Goal: Information Seeking & Learning: Learn about a topic

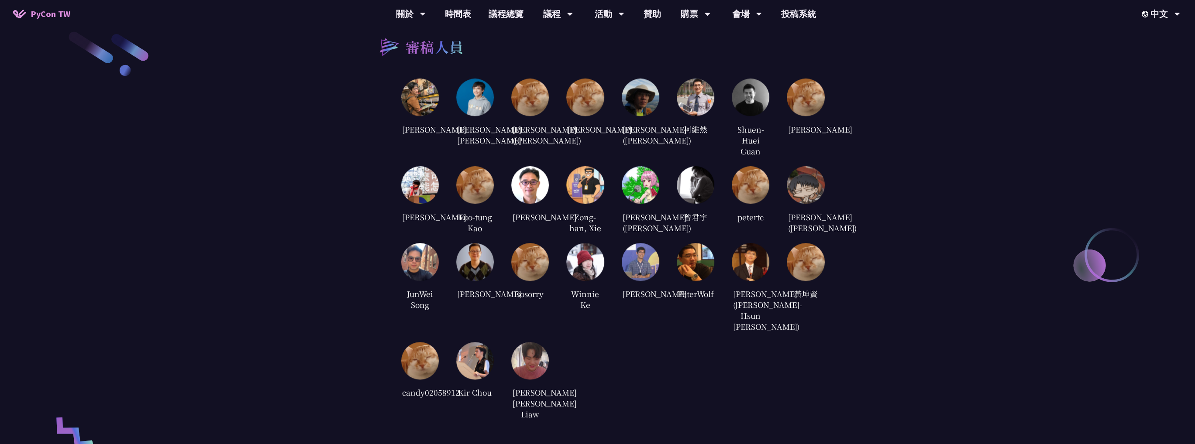
scroll to position [1703, 0]
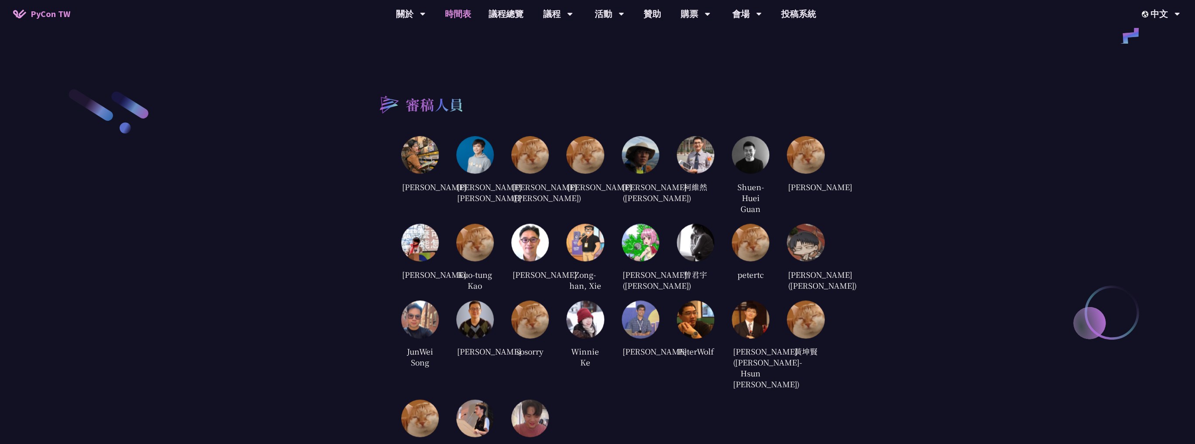
click at [458, 16] on link "時間表" at bounding box center [458, 14] width 44 height 28
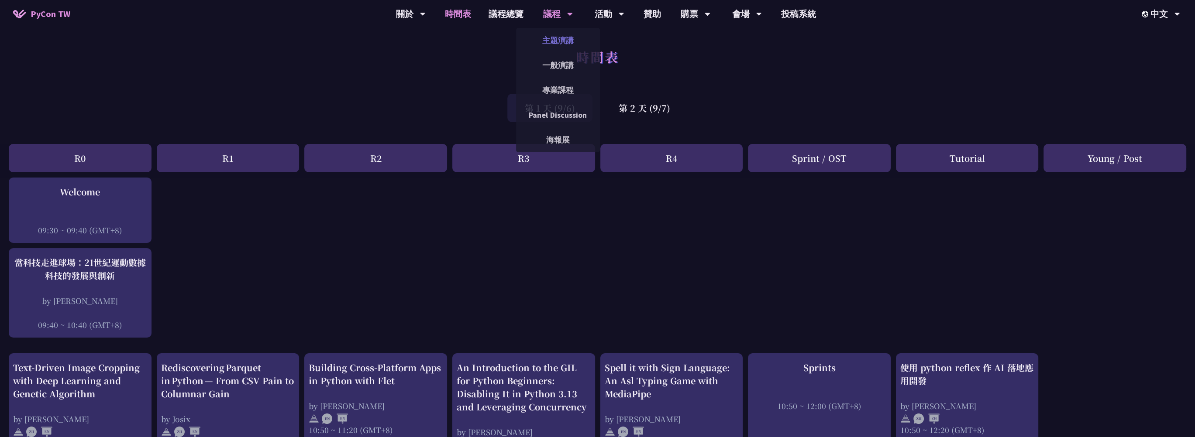
click at [562, 39] on link "主題演講" at bounding box center [558, 40] width 84 height 21
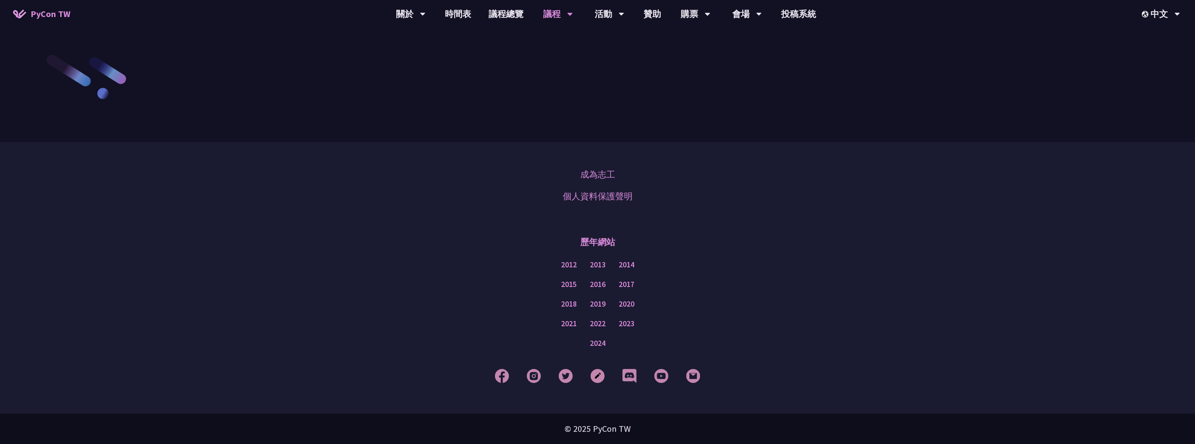
scroll to position [1519, 0]
click at [559, 64] on link "一般演講" at bounding box center [558, 65] width 84 height 21
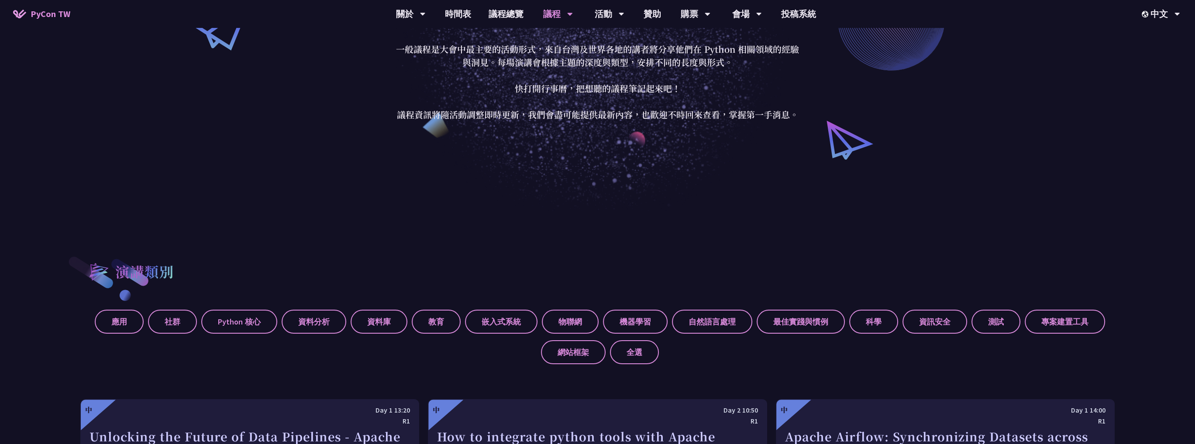
scroll to position [131, 0]
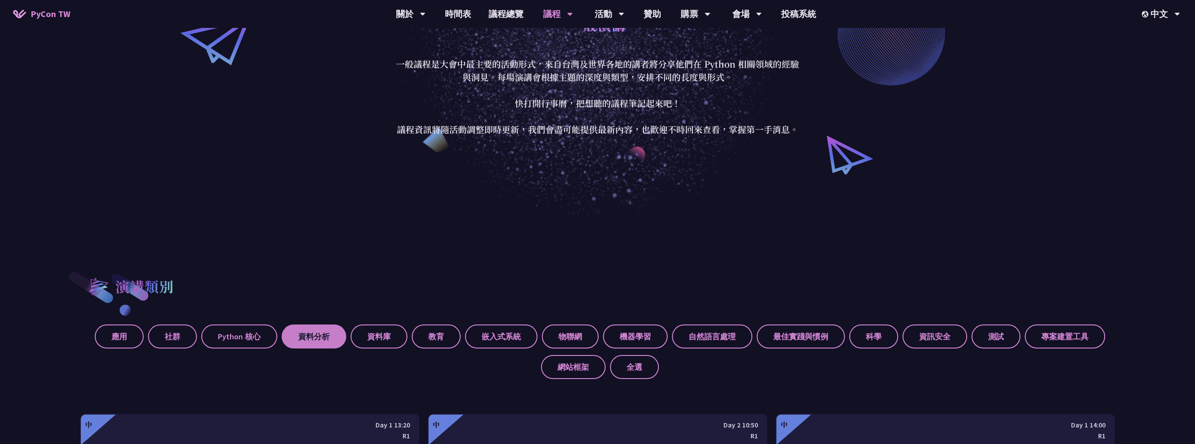
click at [312, 334] on label "資料分析" at bounding box center [314, 337] width 65 height 24
click at [0, 0] on input "資料分析" at bounding box center [0, 0] width 0 height 0
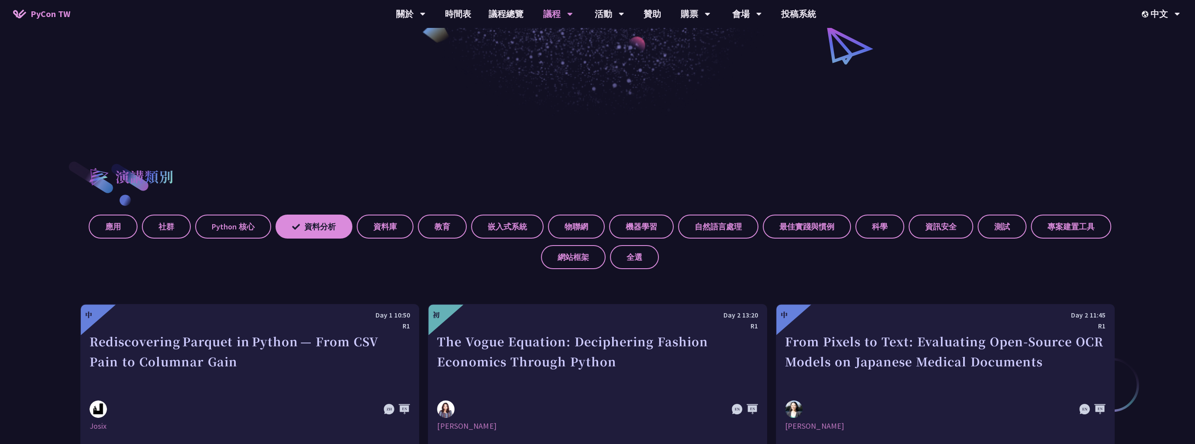
scroll to position [306, 0]
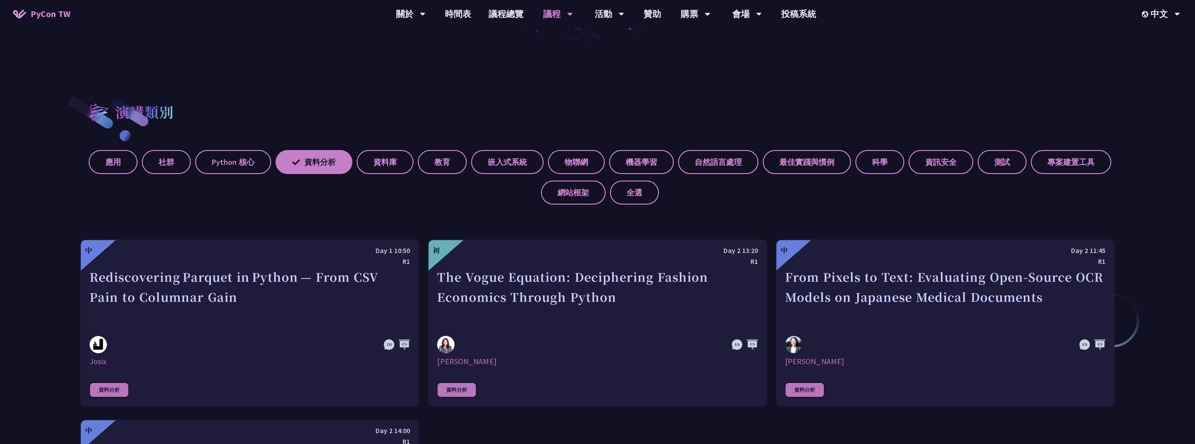
click at [307, 160] on label "資料分析" at bounding box center [313, 162] width 77 height 24
click at [0, 0] on input "資料分析" at bounding box center [0, 0] width 0 height 0
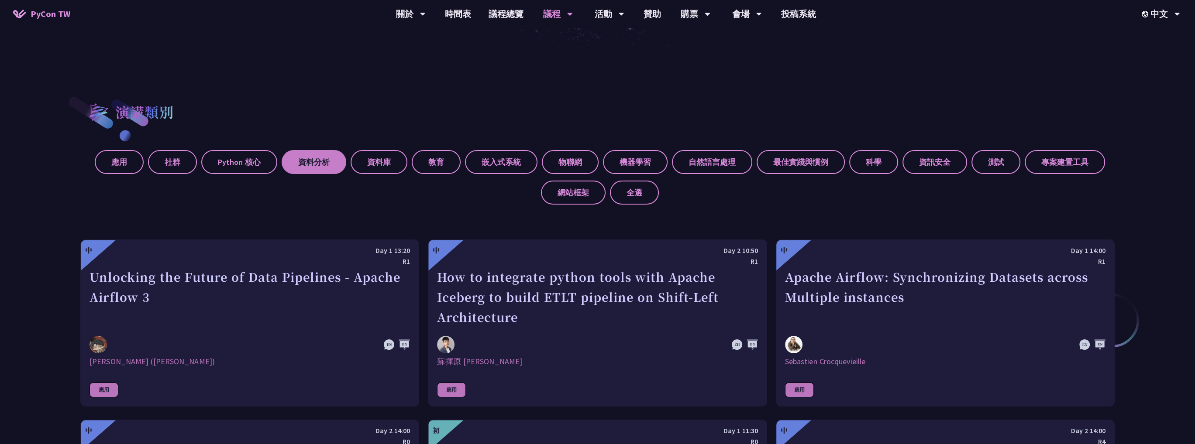
click at [307, 160] on label "資料分析" at bounding box center [314, 162] width 65 height 24
click at [0, 0] on input "資料分析" at bounding box center [0, 0] width 0 height 0
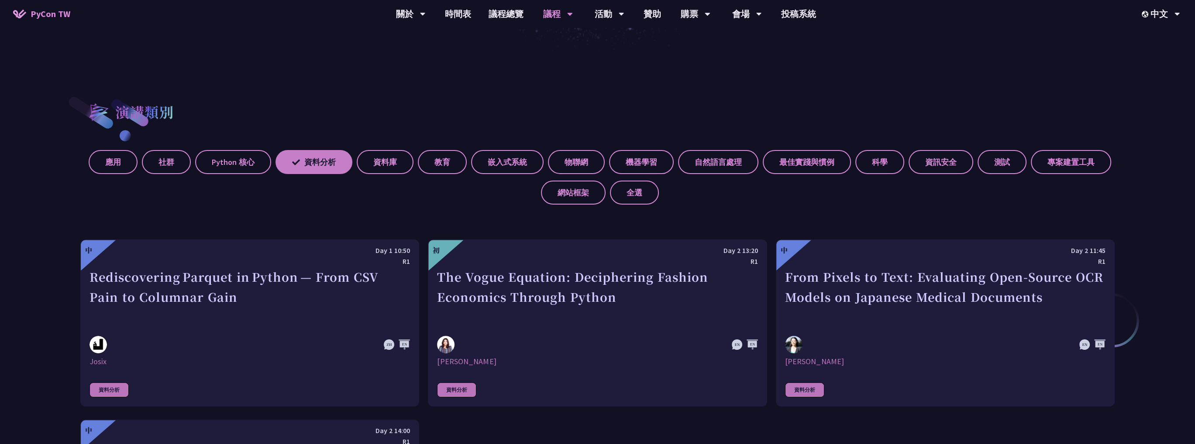
click at [320, 163] on label "資料分析" at bounding box center [313, 162] width 77 height 24
click at [0, 0] on input "資料分析" at bounding box center [0, 0] width 0 height 0
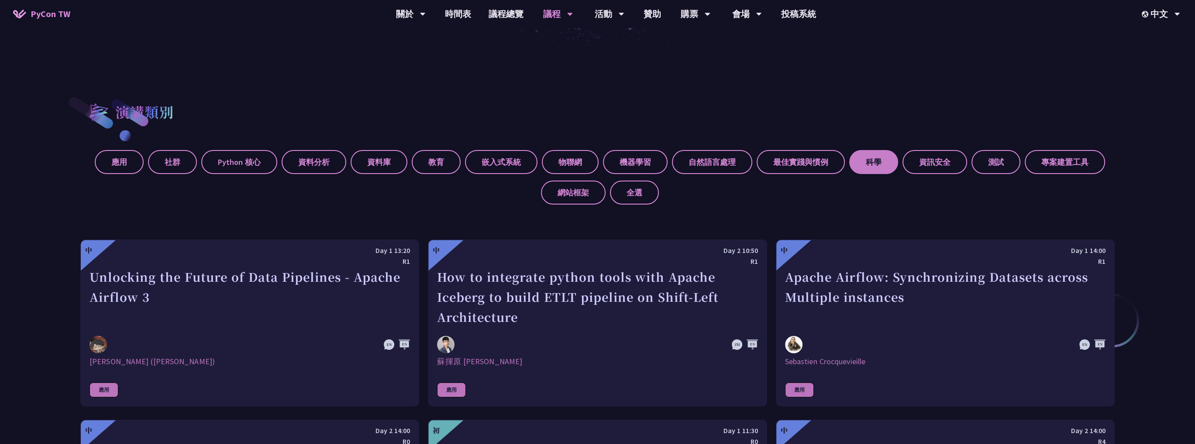
click at [864, 161] on label "科學" at bounding box center [873, 162] width 49 height 24
click at [0, 0] on input "科學" at bounding box center [0, 0] width 0 height 0
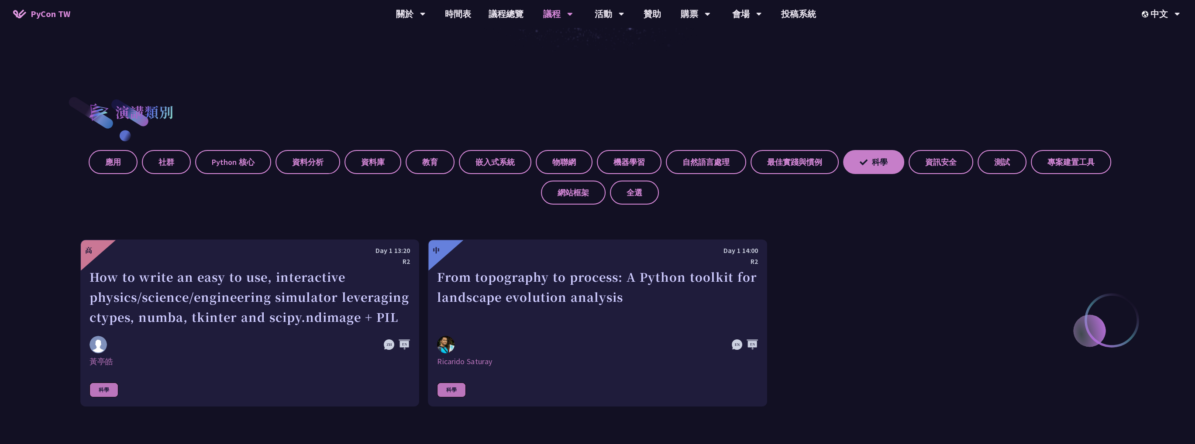
click at [880, 166] on label "科學" at bounding box center [873, 162] width 61 height 24
click at [0, 0] on input "科學" at bounding box center [0, 0] width 0 height 0
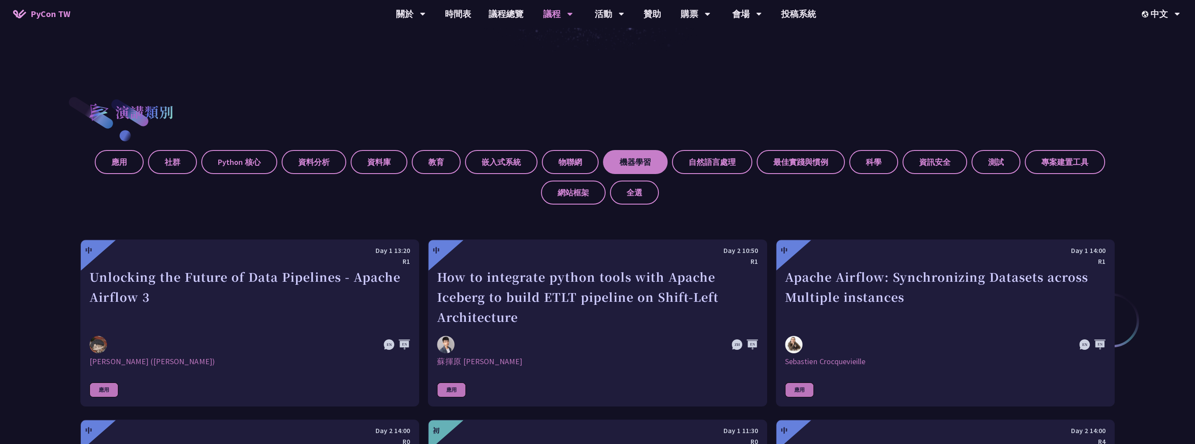
click at [631, 159] on label "機器學習" at bounding box center [635, 162] width 65 height 24
click at [0, 0] on input "機器學習" at bounding box center [0, 0] width 0 height 0
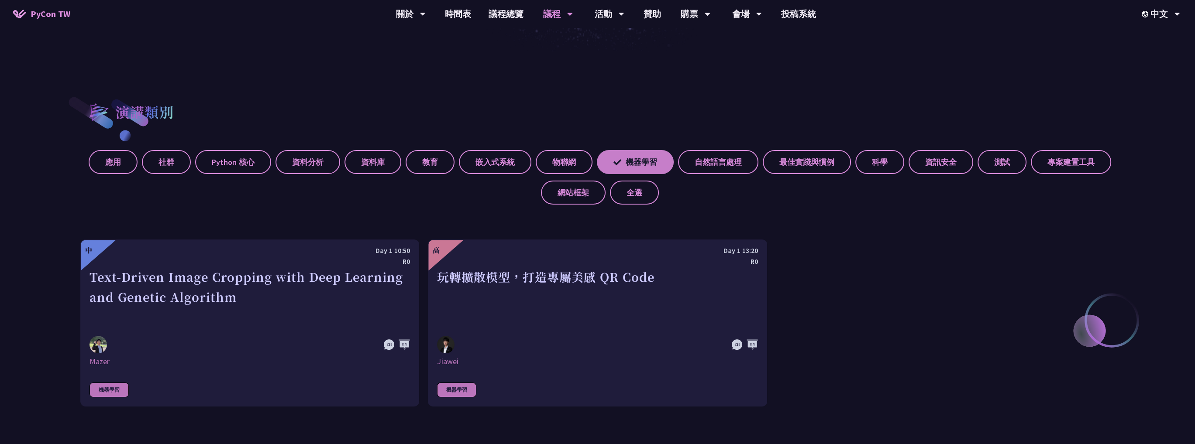
click at [631, 163] on label "機器學習" at bounding box center [635, 162] width 77 height 24
click at [0, 0] on input "機器學習" at bounding box center [0, 0] width 0 height 0
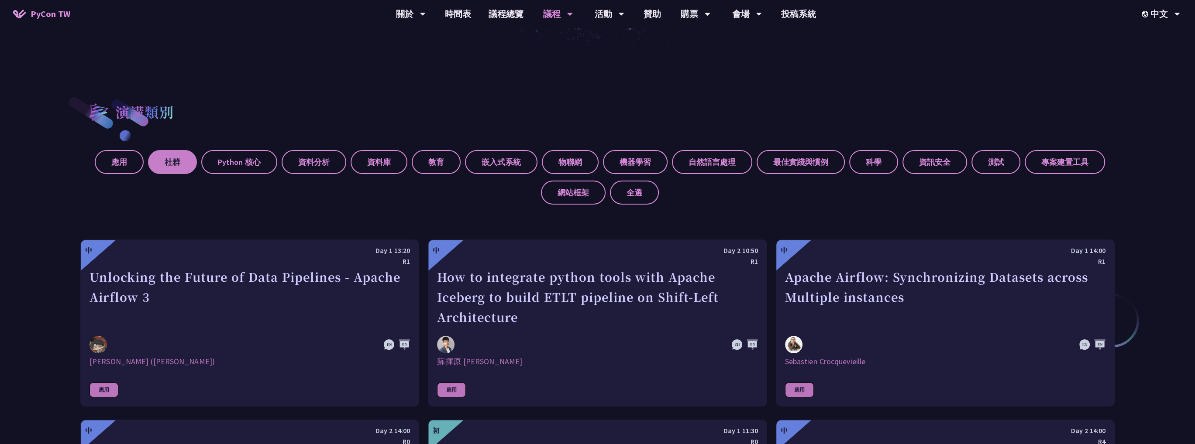
click at [157, 164] on label "社群" at bounding box center [172, 162] width 49 height 24
click at [0, 0] on input "社群" at bounding box center [0, 0] width 0 height 0
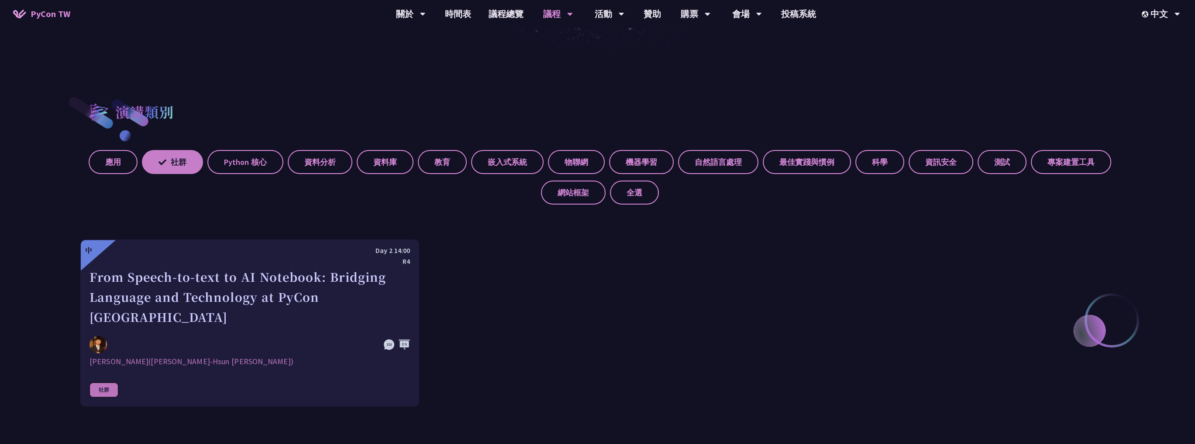
drag, startPoint x: 166, startPoint y: 164, endPoint x: 155, endPoint y: 164, distance: 11.4
click at [166, 164] on icon at bounding box center [162, 162] width 8 height 8
click at [0, 0] on input "社群" at bounding box center [0, 0] width 0 height 0
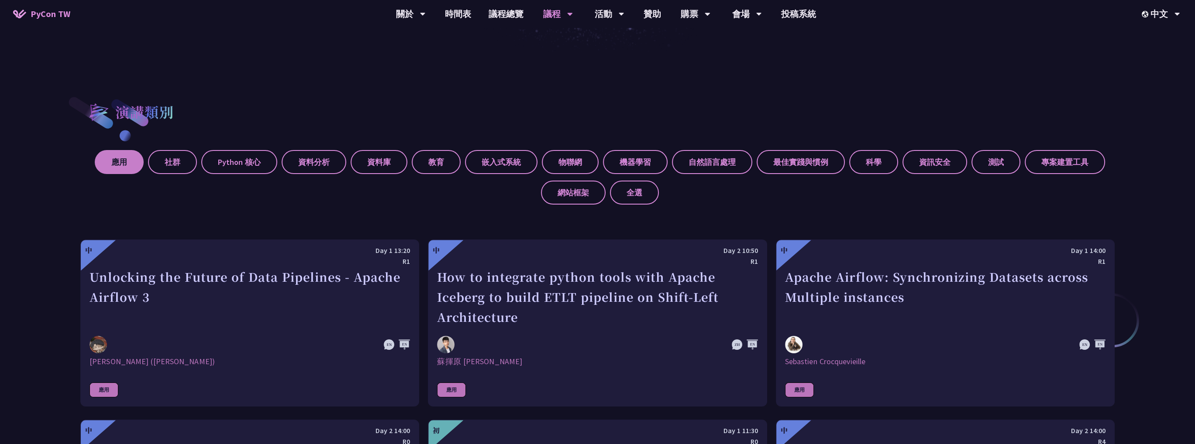
click at [107, 164] on label "應用" at bounding box center [119, 162] width 49 height 24
click at [0, 0] on input "應用" at bounding box center [0, 0] width 0 height 0
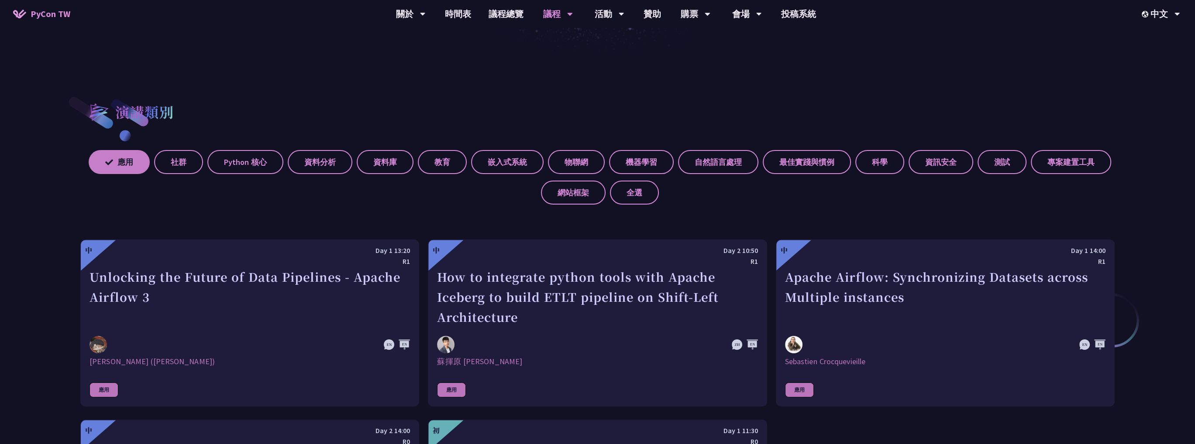
click at [124, 164] on label "應用" at bounding box center [119, 162] width 61 height 24
click at [0, 0] on input "應用" at bounding box center [0, 0] width 0 height 0
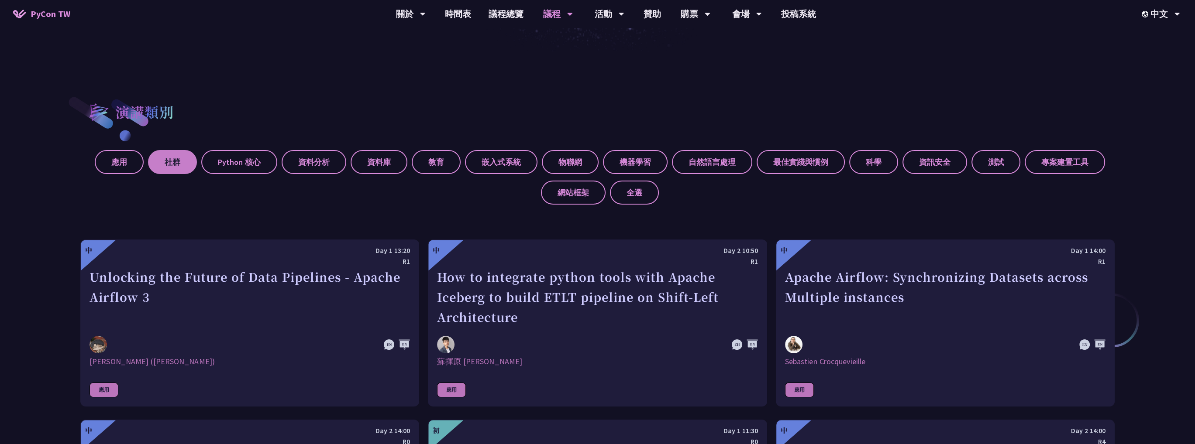
click at [169, 159] on label "社群" at bounding box center [172, 162] width 49 height 24
click at [0, 0] on input "社群" at bounding box center [0, 0] width 0 height 0
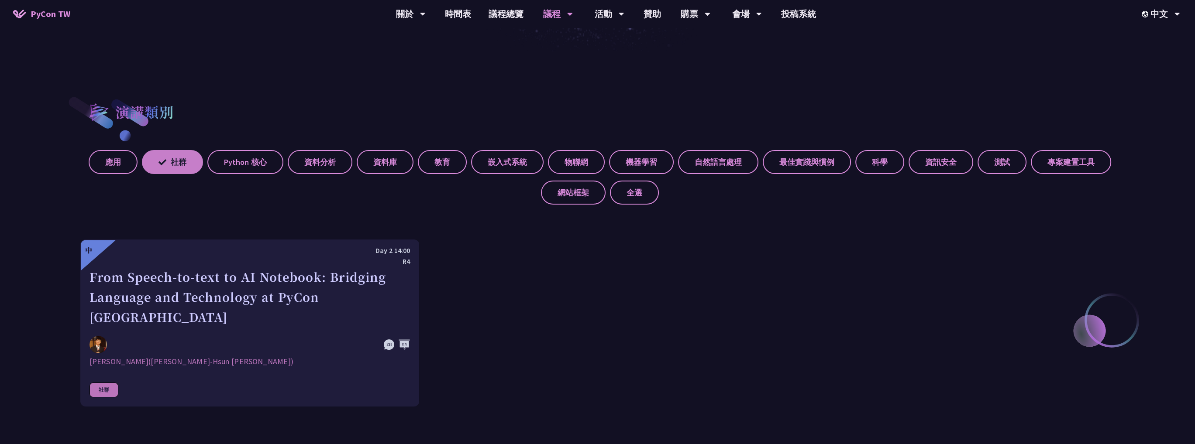
click at [169, 159] on label "社群" at bounding box center [172, 162] width 61 height 24
click at [0, 0] on input "社群" at bounding box center [0, 0] width 0 height 0
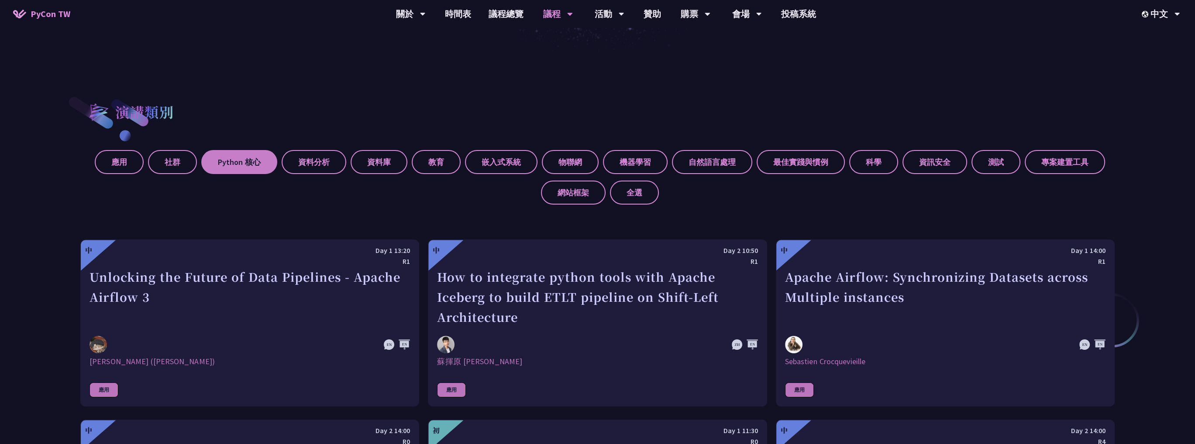
click at [255, 161] on label "Python 核心" at bounding box center [239, 162] width 76 height 24
click at [0, 0] on input "Python 核心" at bounding box center [0, 0] width 0 height 0
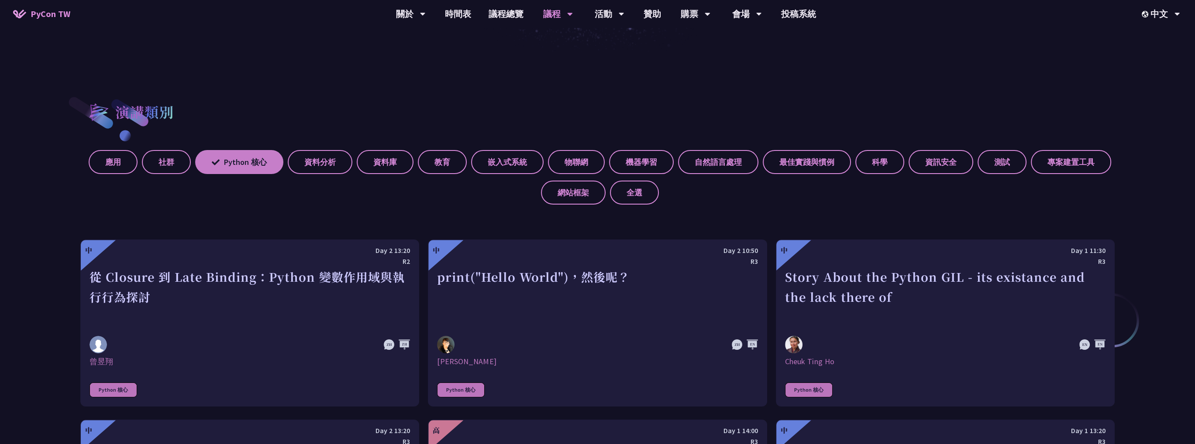
click at [237, 171] on label "Python 核心" at bounding box center [239, 162] width 88 height 24
click at [0, 0] on input "Python 核心" at bounding box center [0, 0] width 0 height 0
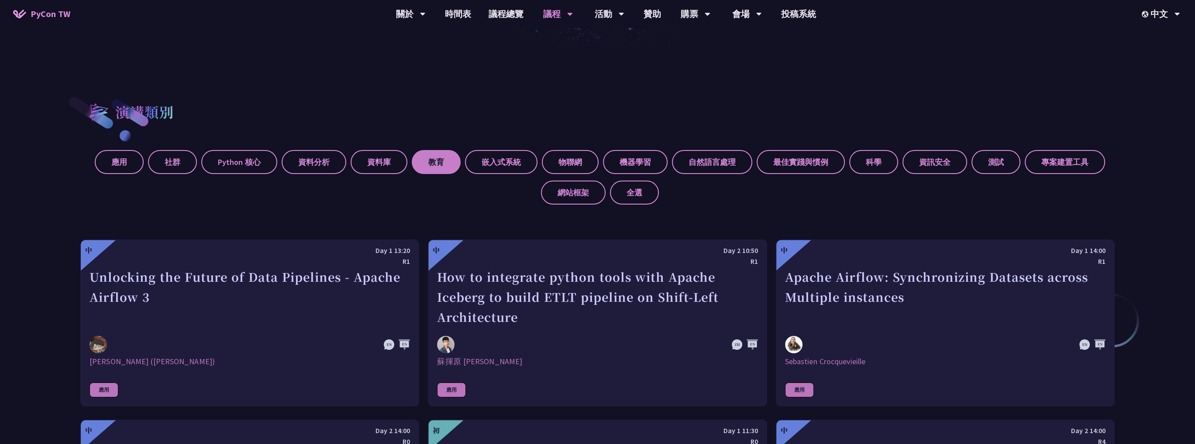
click at [446, 158] on label "教育" at bounding box center [436, 162] width 49 height 24
click at [0, 0] on input "教育" at bounding box center [0, 0] width 0 height 0
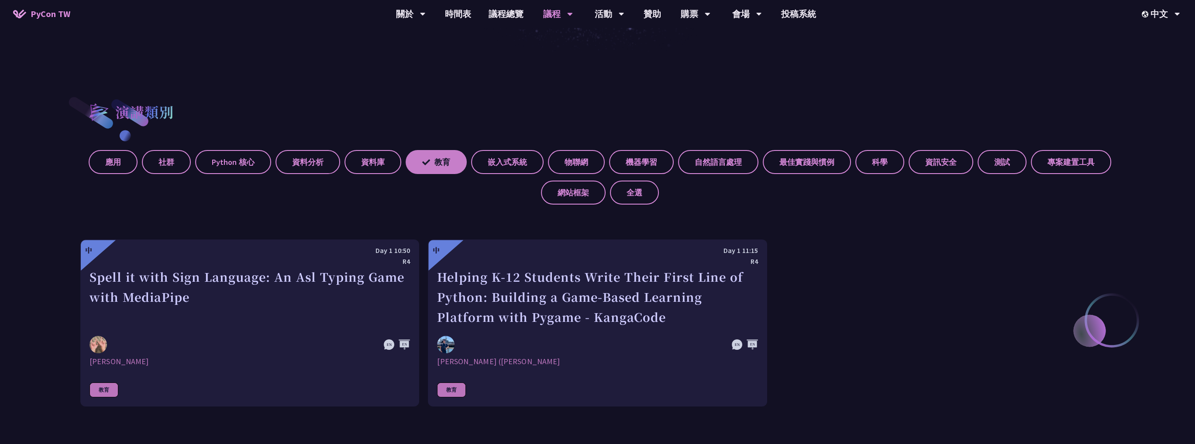
click at [447, 158] on label "教育" at bounding box center [436, 162] width 61 height 24
click at [0, 0] on input "教育" at bounding box center [0, 0] width 0 height 0
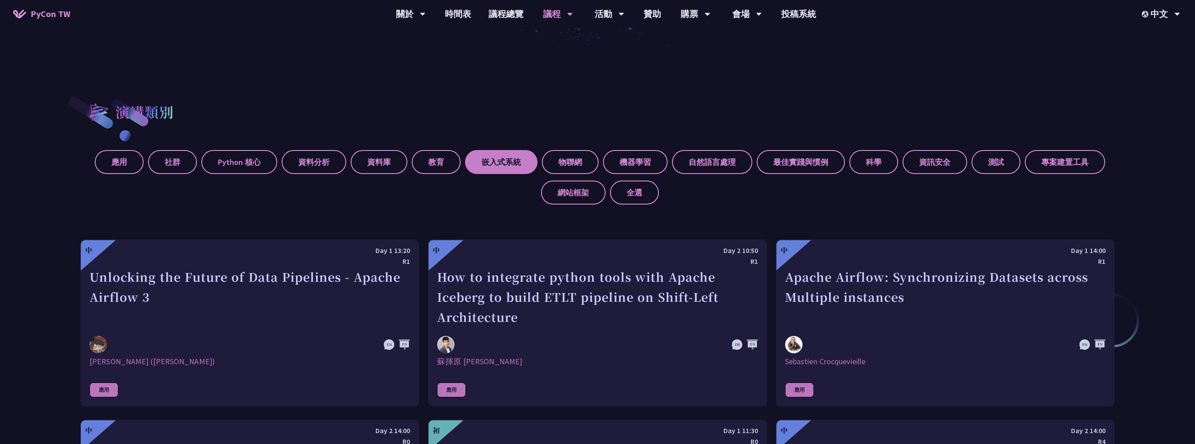
click at [498, 159] on label "嵌入式系統" at bounding box center [501, 162] width 72 height 24
click at [0, 0] on input "嵌入式系統" at bounding box center [0, 0] width 0 height 0
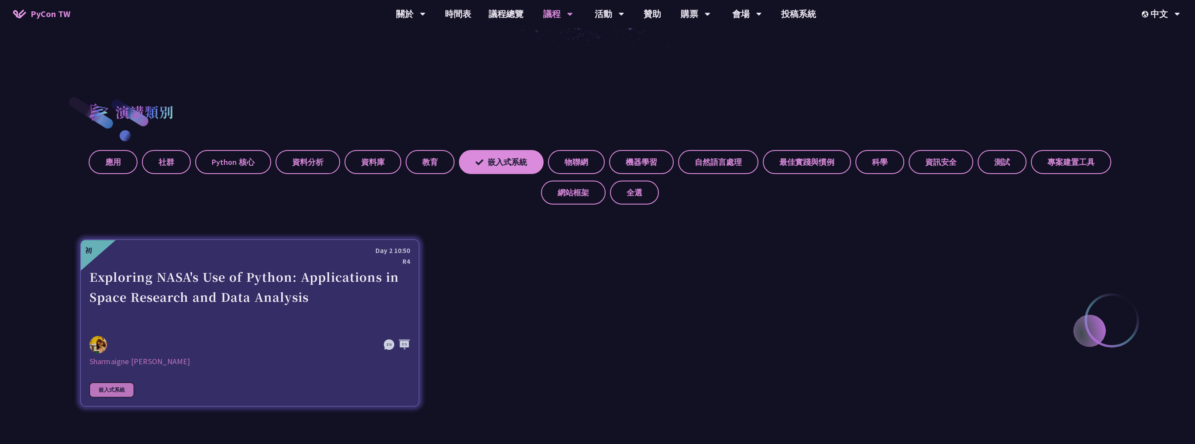
click at [145, 365] on div "Sharmaigne [PERSON_NAME]" at bounding box center [250, 362] width 320 height 10
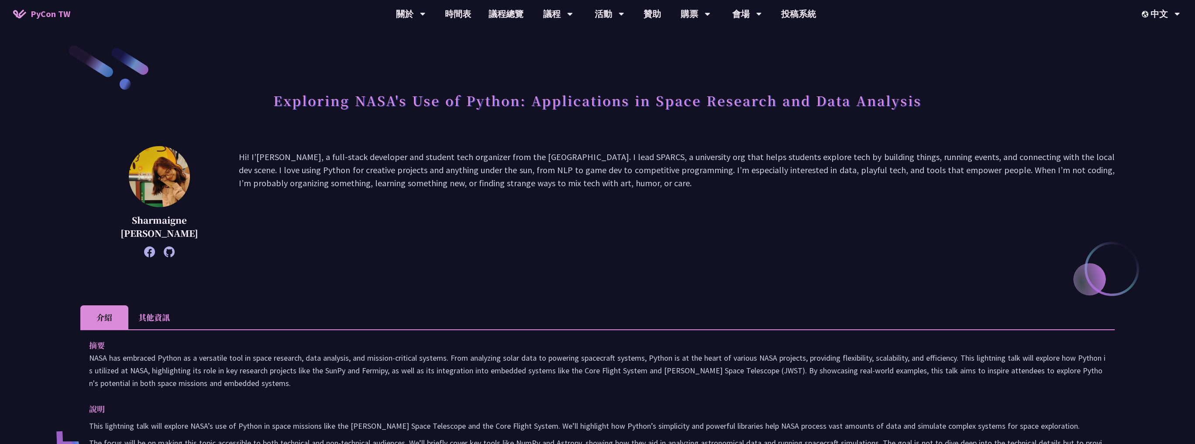
drag, startPoint x: 145, startPoint y: 365, endPoint x: 795, endPoint y: 220, distance: 665.4
click at [795, 220] on p "Hi! I’[PERSON_NAME], a full-stack developer and student tech organizer from the…" at bounding box center [677, 202] width 876 height 103
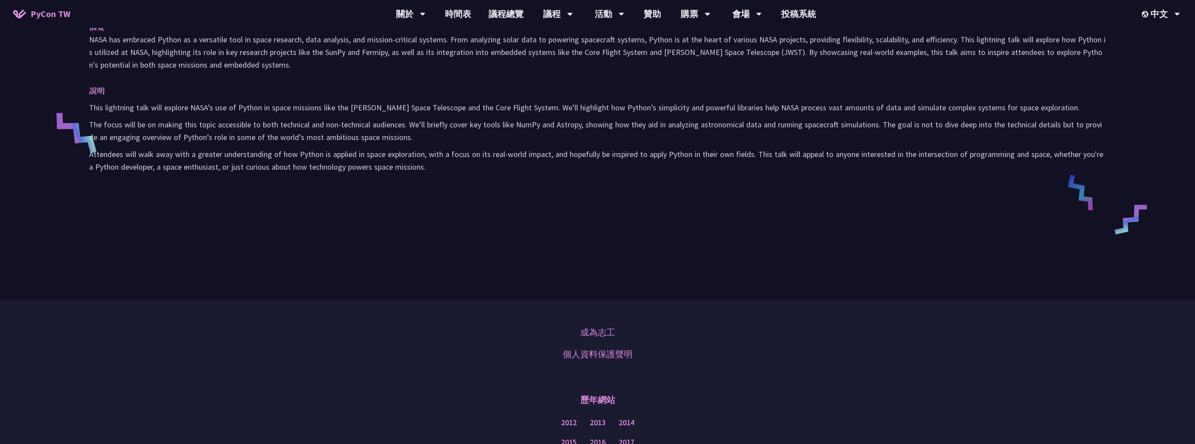
scroll to position [218, 0]
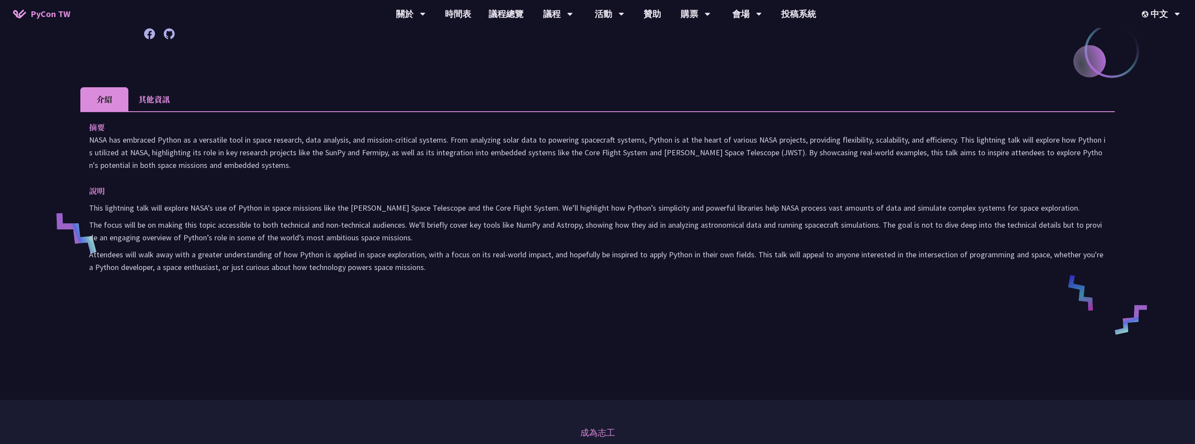
drag, startPoint x: 575, startPoint y: 166, endPoint x: 837, endPoint y: 168, distance: 262.4
click at [837, 168] on p "NASA has embraced Python as a versatile tool in space research, data analysis, …" at bounding box center [597, 153] width 1017 height 38
drag, startPoint x: 837, startPoint y: 168, endPoint x: 449, endPoint y: 174, distance: 388.6
click at [449, 174] on div "摘要 NASA has embraced Python as a versatile tool in space research, data analysi…" at bounding box center [597, 203] width 1034 height 184
drag, startPoint x: 449, startPoint y: 174, endPoint x: 614, endPoint y: 168, distance: 165.6
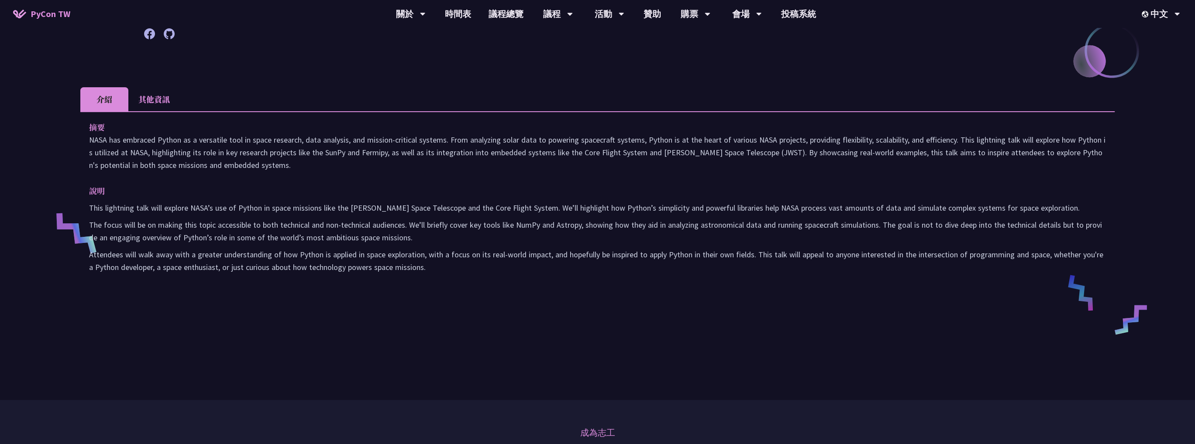
click at [614, 168] on p "NASA has embraced Python as a versatile tool in space research, data analysis, …" at bounding box center [597, 153] width 1017 height 38
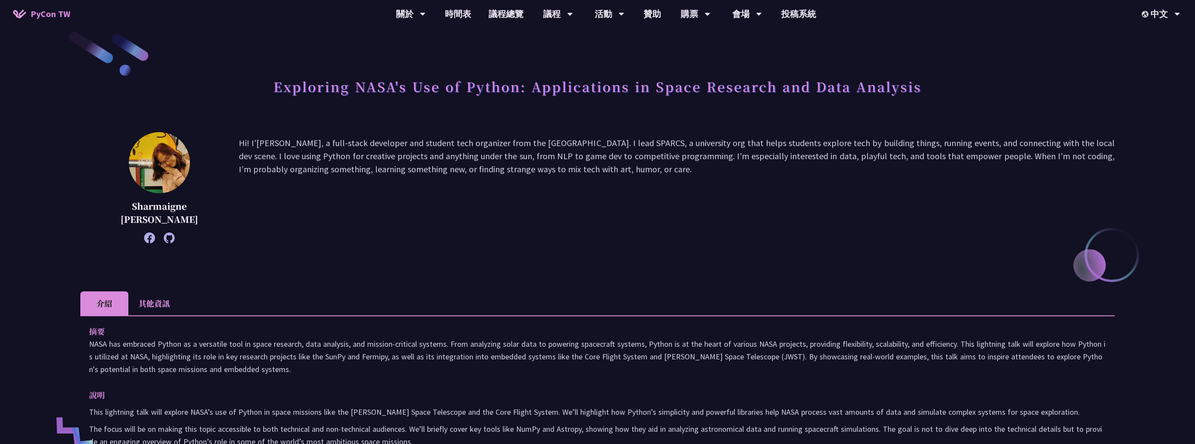
scroll to position [0, 0]
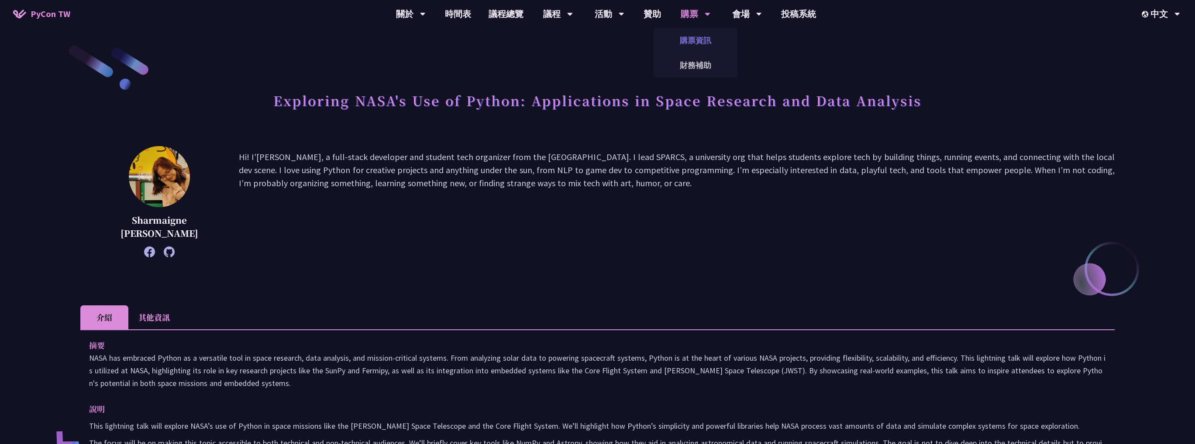
click at [694, 42] on link "購票資訊" at bounding box center [696, 40] width 84 height 21
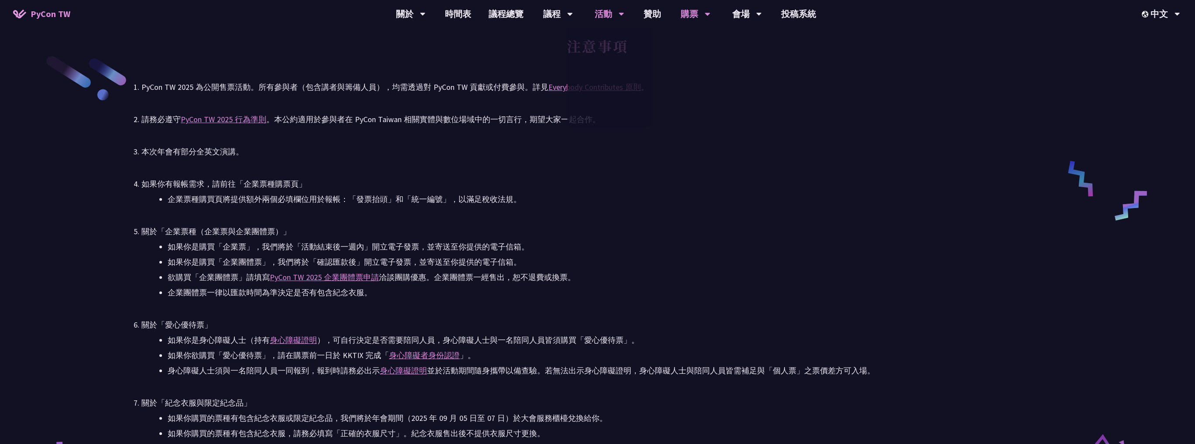
scroll to position [1353, 0]
